Goal: Task Accomplishment & Management: Complete application form

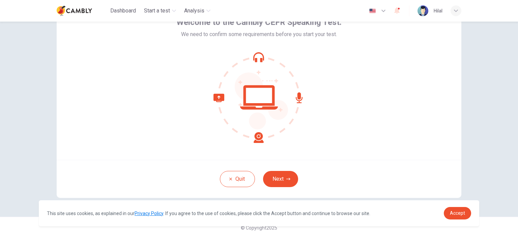
scroll to position [43, 0]
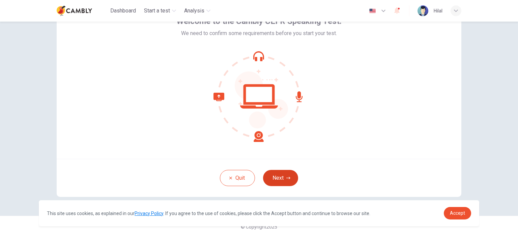
click at [282, 179] on button "Next" at bounding box center [280, 178] width 35 height 16
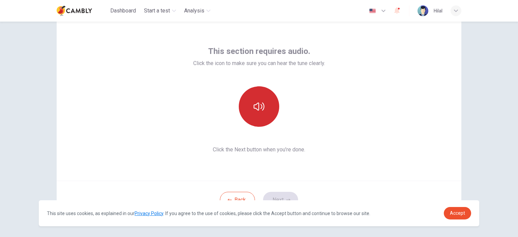
scroll to position [0, 0]
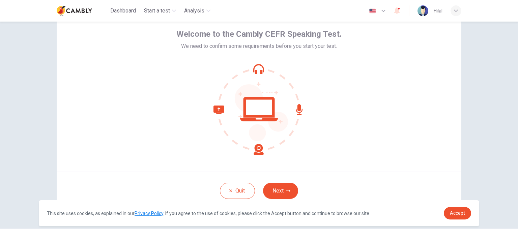
scroll to position [43, 0]
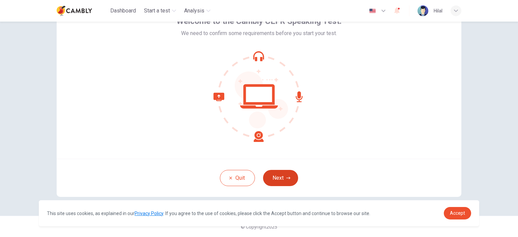
click at [283, 179] on button "Next" at bounding box center [280, 178] width 35 height 16
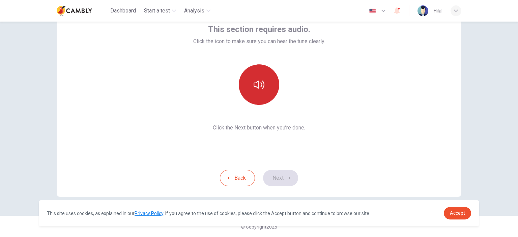
click at [259, 90] on button "button" at bounding box center [259, 84] width 40 height 40
click at [257, 85] on icon "button" at bounding box center [259, 85] width 11 height 8
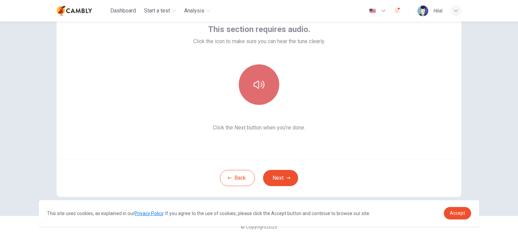
click at [261, 96] on button "button" at bounding box center [259, 84] width 40 height 40
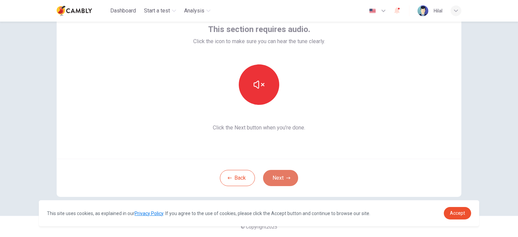
click at [278, 182] on button "Next" at bounding box center [280, 178] width 35 height 16
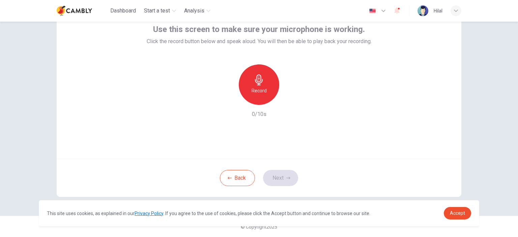
click at [252, 86] on div "Record" at bounding box center [259, 84] width 40 height 40
click at [254, 76] on icon "button" at bounding box center [259, 80] width 11 height 11
click at [254, 71] on div "Record" at bounding box center [259, 84] width 40 height 40
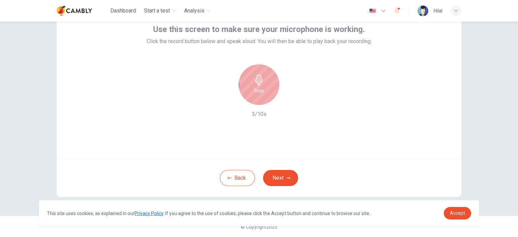
click at [254, 85] on icon "button" at bounding box center [259, 80] width 11 height 11
click at [256, 80] on icon "button" at bounding box center [259, 80] width 11 height 11
click at [281, 175] on button "Next" at bounding box center [280, 178] width 35 height 16
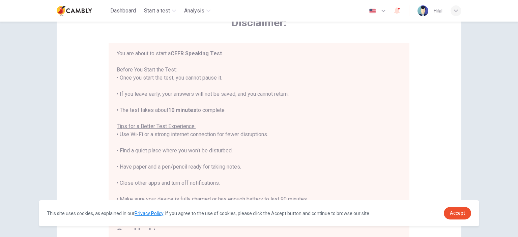
scroll to position [0, 0]
drag, startPoint x: 518, startPoint y: 55, endPoint x: 428, endPoint y: 39, distance: 91.1
click at [428, 39] on div "Disclaimer: You are about to start a CEFR Speaking Test . Before You Start the …" at bounding box center [259, 125] width 405 height 256
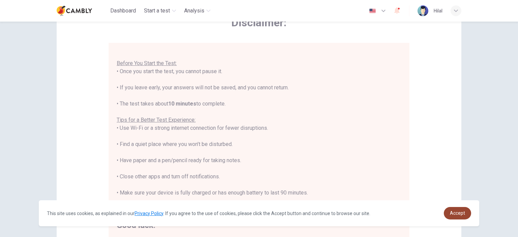
scroll to position [138, 0]
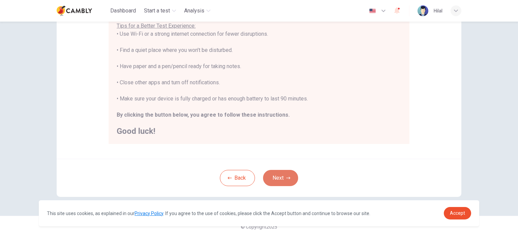
click at [286, 176] on icon "button" at bounding box center [288, 178] width 4 height 4
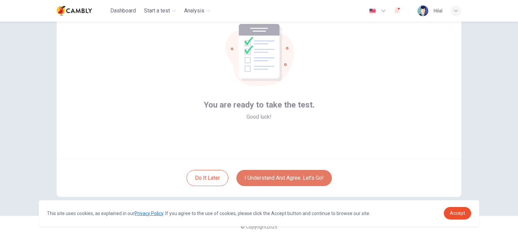
click at [267, 178] on button "I understand and agree. Let’s go!" at bounding box center [283, 178] width 95 height 16
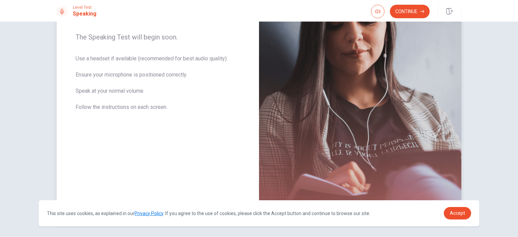
scroll to position [127, 0]
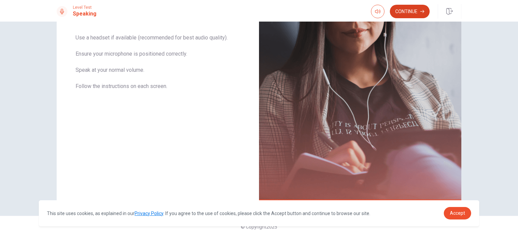
click at [411, 8] on button "Continue" at bounding box center [410, 11] width 40 height 13
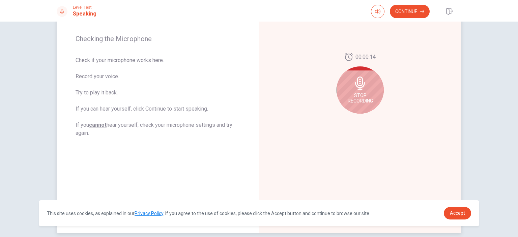
scroll to position [59, 0]
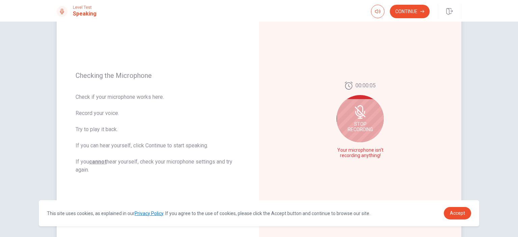
click at [357, 122] on span "Stop Recording" at bounding box center [360, 126] width 25 height 11
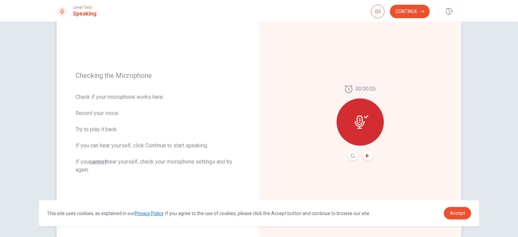
click at [366, 156] on icon "Play Audio" at bounding box center [367, 156] width 3 height 4
click at [361, 117] on icon at bounding box center [361, 121] width 13 height 13
click at [412, 13] on button "Continue" at bounding box center [410, 11] width 40 height 13
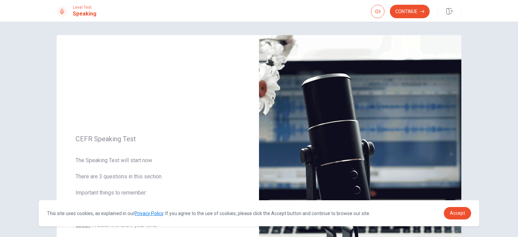
scroll to position [0, 0]
click at [414, 8] on button "Continue" at bounding box center [410, 11] width 40 height 13
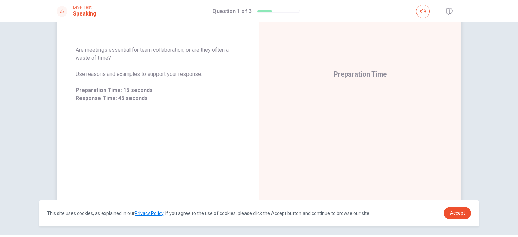
scroll to position [93, 0]
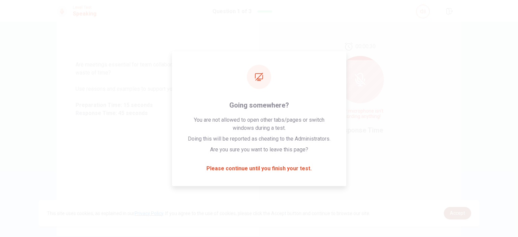
click at [457, 216] on link "Accept" at bounding box center [457, 213] width 27 height 12
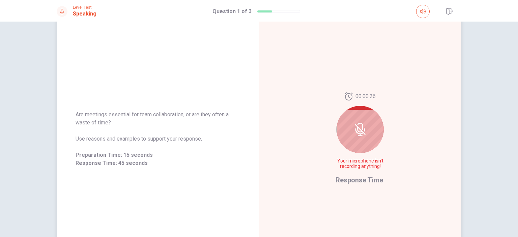
scroll to position [67, 0]
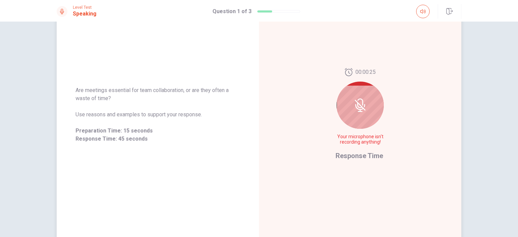
click at [350, 108] on div at bounding box center [359, 105] width 47 height 47
click at [365, 149] on div "00:00:25 Your microphone isn't recording anything!" at bounding box center [359, 109] width 49 height 82
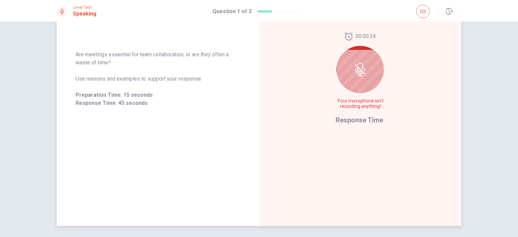
scroll to position [59, 0]
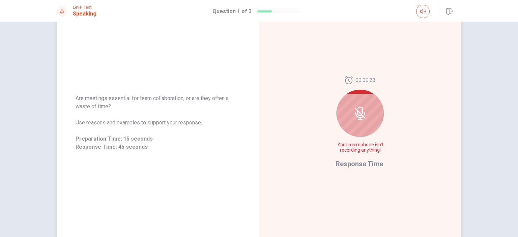
click at [364, 112] on icon at bounding box center [364, 113] width 1 height 3
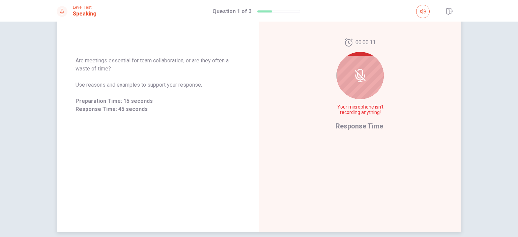
scroll to position [0, 0]
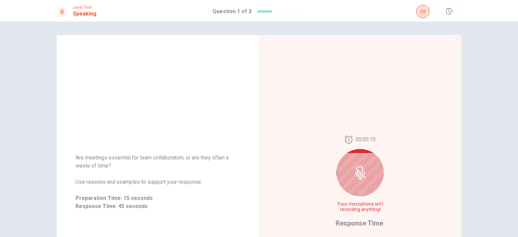
click at [424, 16] on body "This site uses cookies, as explained in our Privacy Policy . If you agree to th…" at bounding box center [259, 118] width 518 height 237
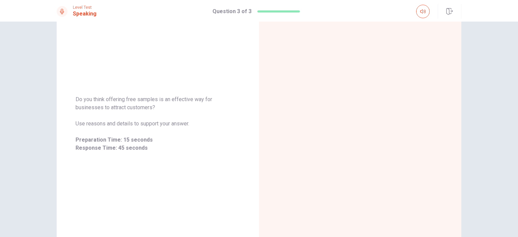
scroll to position [67, 0]
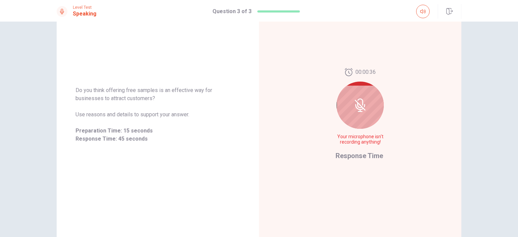
click at [152, 136] on span "Response Time: 45 seconds" at bounding box center [158, 139] width 165 height 8
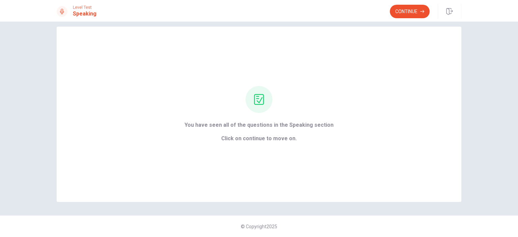
scroll to position [8, 0]
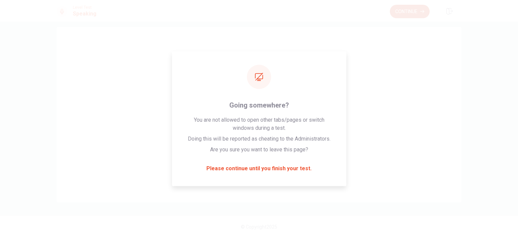
click at [413, 13] on button "Continue" at bounding box center [410, 11] width 40 height 13
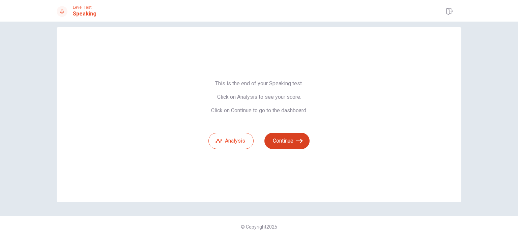
click at [286, 141] on button "Continue" at bounding box center [286, 141] width 45 height 16
